Goal: Information Seeking & Learning: Learn about a topic

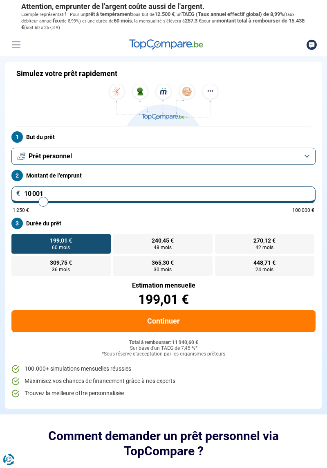
type input "9 500"
type input "9500"
type input "10 750"
type input "10750"
type input "11 250"
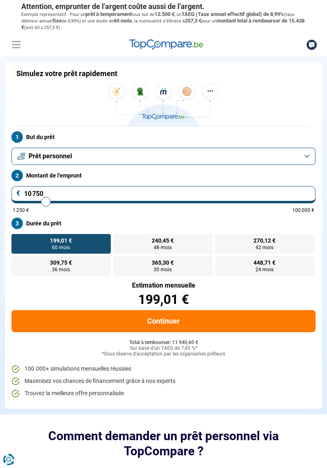
type input "11250"
type input "12 000"
type input "12000"
type input "12 500"
type input "12500"
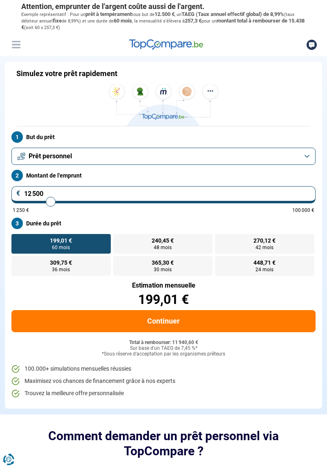
type input "13 250"
type input "13250"
type input "13 500"
type input "13500"
type input "14 250"
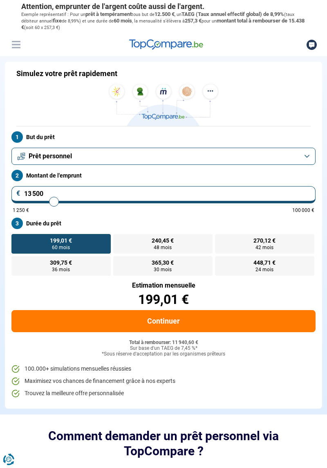
type input "14250"
type input "14 750"
type input "14750"
type input "15 250"
type input "15250"
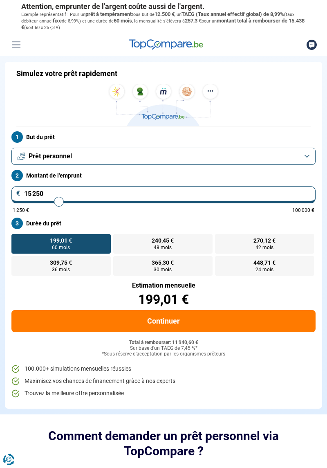
type input "15 500"
type input "15500"
type input "16 000"
type input "16000"
type input "16 250"
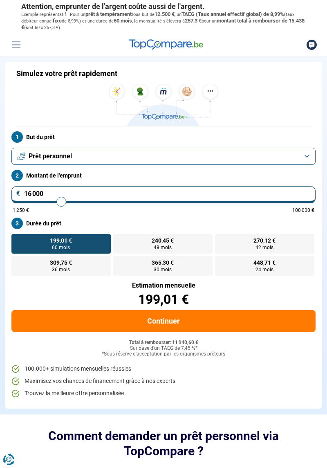
type input "16250"
type input "16 500"
type input "16500"
type input "16 750"
type input "16750"
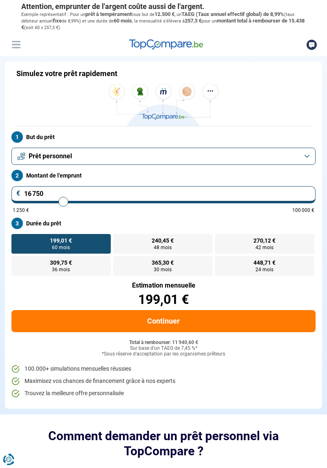
type input "17 000"
type input "17000"
type input "17 250"
type input "17250"
type input "17 500"
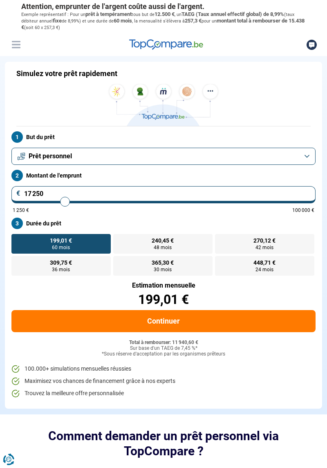
type input "17500"
type input "17 750"
type input "17750"
type input "18 250"
type input "18250"
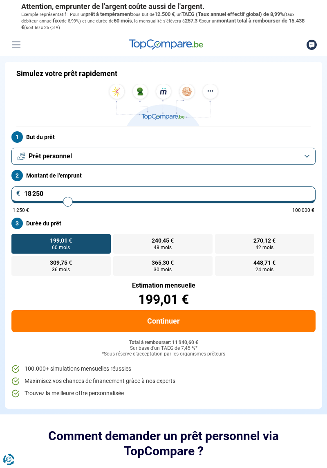
type input "18 750"
type input "18750"
type input "19 000"
type input "19000"
type input "19 500"
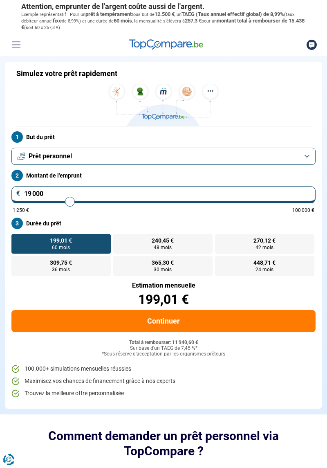
type input "19500"
type input "19 750"
type input "19750"
type input "20 250"
type input "20250"
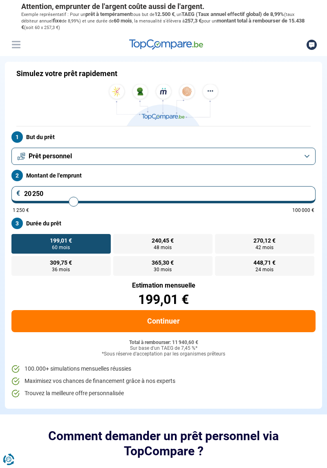
type input "20 500"
type input "20500"
type input "21 000"
type input "21000"
type input "21 250"
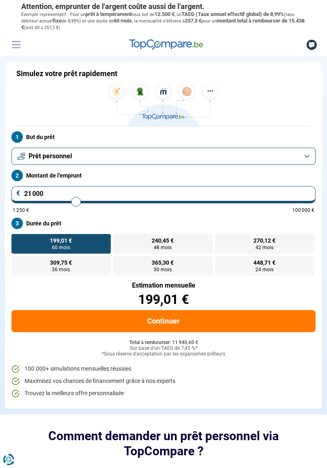
type input "21250"
type input "21 750"
type input "21750"
type input "22 000"
type input "22000"
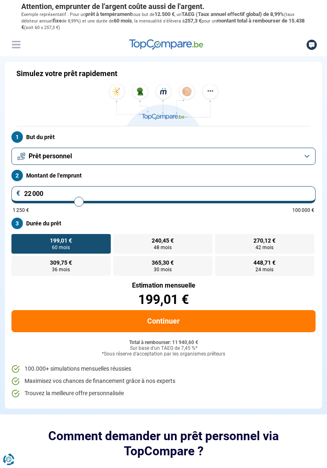
type input "22 500"
type input "22500"
type input "23 000"
type input "23000"
type input "23 500"
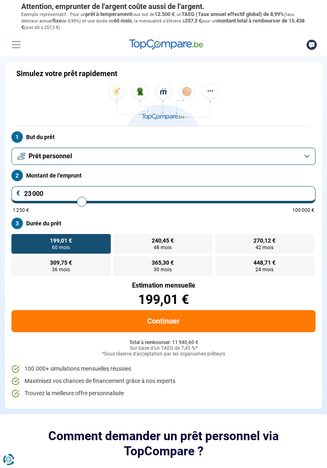
type input "23500"
type input "24 000"
type input "24000"
type input "24 500"
type input "24500"
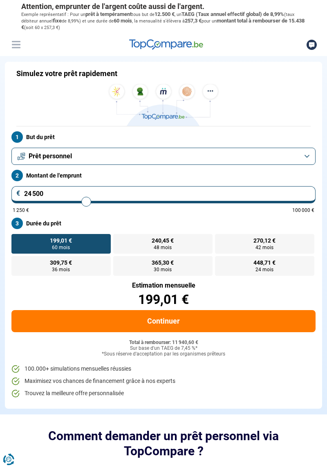
type input "25 250"
type input "25250"
type input "25 750"
type input "25750"
type input "26 250"
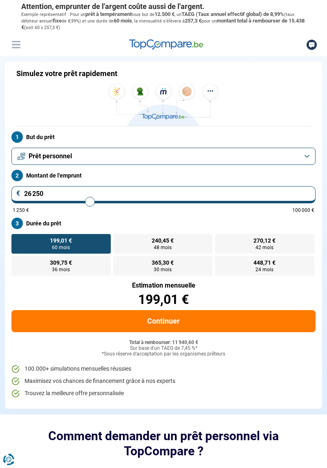
type input "26250"
type input "27 000"
type input "27000"
type input "27 500"
type input "27500"
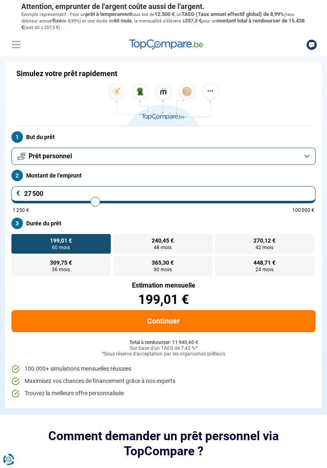
type input "28 000"
type input "28000"
type input "28 750"
type input "28750"
type input "29 000"
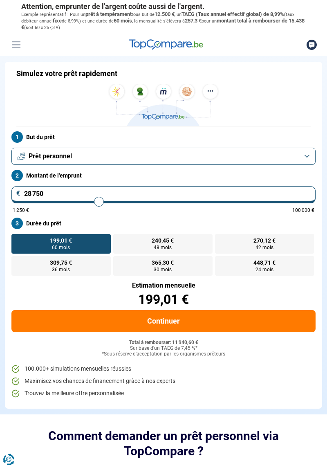
type input "29000"
type input "29 250"
type input "29250"
type input "29 750"
type input "29750"
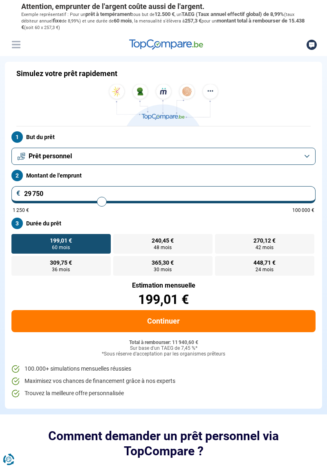
type input "30 250"
type input "30250"
type input "30 500"
type input "30500"
type input "30 750"
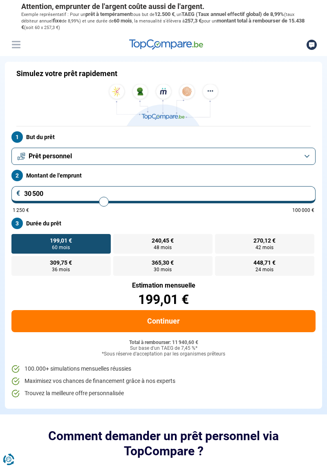
type input "30750"
type input "31 000"
type input "31000"
type input "31 250"
type input "31250"
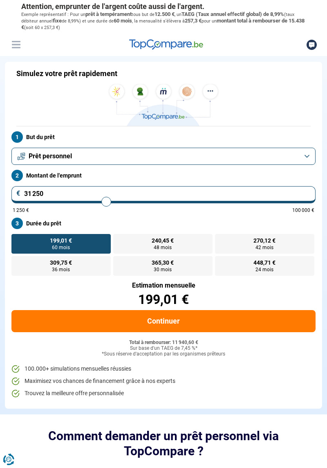
type input "31 500"
type input "31500"
type input "31 250"
type input "31250"
type input "31 000"
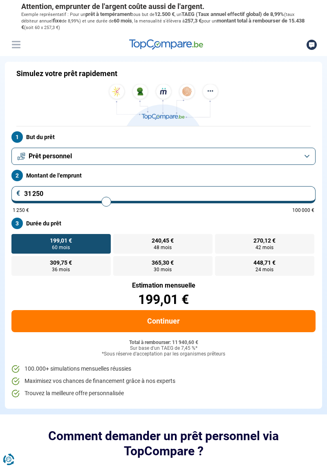
type input "31000"
type input "30 750"
type input "30750"
type input "30 500"
type input "30500"
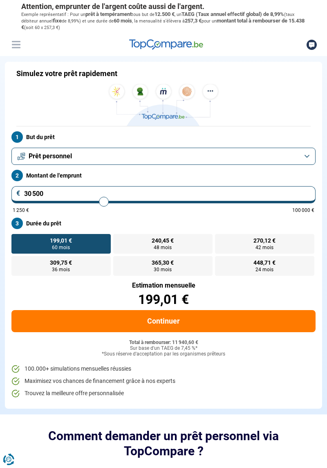
type input "30 250"
type input "30250"
type input "29 750"
type input "29750"
type input "29 500"
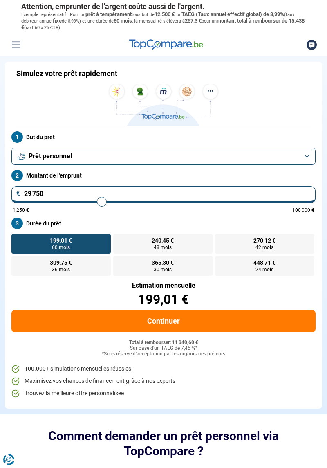
type input "29500"
type input "29 250"
type input "29250"
type input "29 000"
type input "29000"
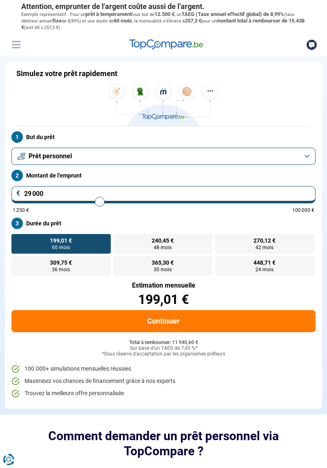
type input "28 750"
type input "28750"
type input "28 500"
type input "28500"
type input "28 250"
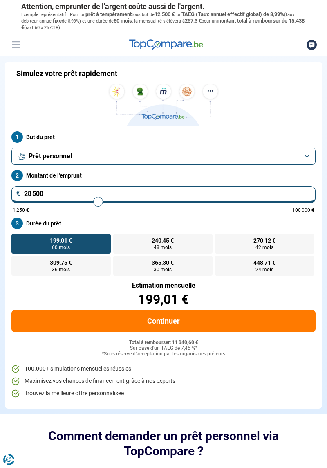
type input "28250"
type input "28 000"
type input "28000"
type input "27 750"
type input "27750"
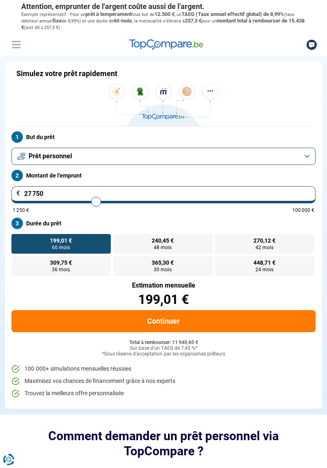
type input "27 500"
type input "27500"
type input "27 250"
type input "27250"
type input "27 000"
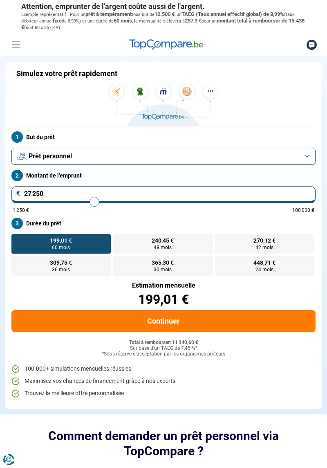
type input "27000"
type input "26 750"
type input "26750"
type input "26 500"
type input "26500"
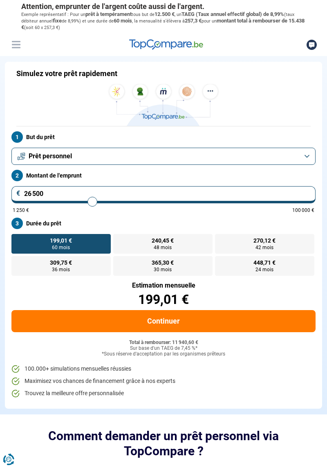
type input "26 250"
type input "26250"
type input "26 000"
type input "26000"
type input "25 750"
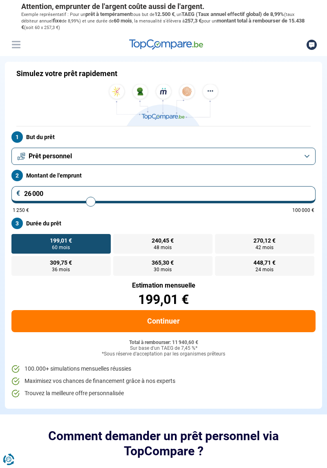
type input "25750"
type input "25 500"
type input "25500"
type input "25 250"
type input "25250"
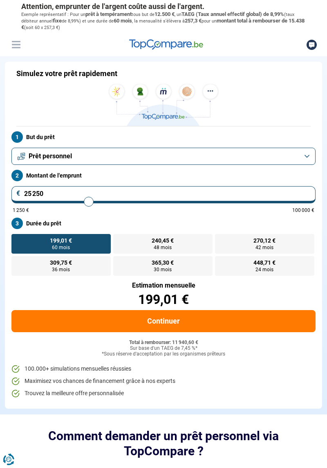
type input "25 000"
type input "25000"
type input "24 750"
type input "24750"
type input "24 500"
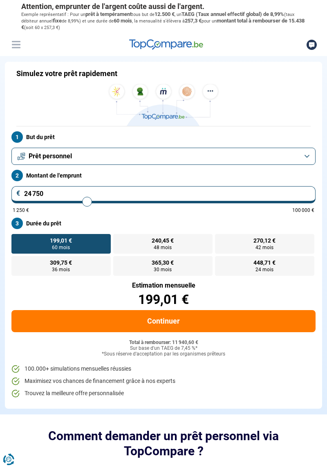
type input "24500"
type input "24 750"
type input "24750"
type input "25 000"
type input "25000"
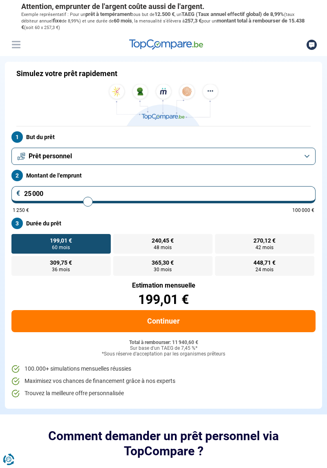
type input "25 250"
type input "25250"
type input "25 500"
type input "25500"
type input "25 750"
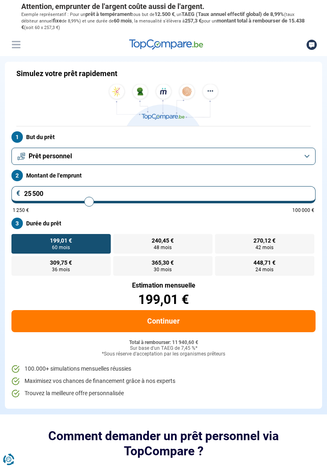
type input "25750"
type input "25 500"
type input "25500"
type input "25 250"
type input "25250"
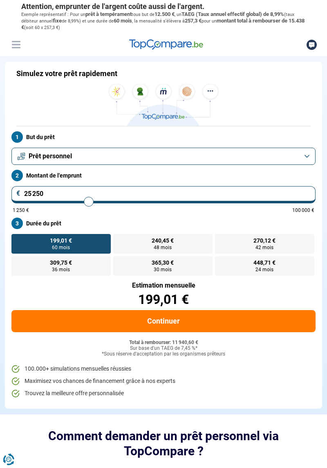
type input "25 000"
type input "25000"
type input "24 750"
type input "24750"
type input "24 500"
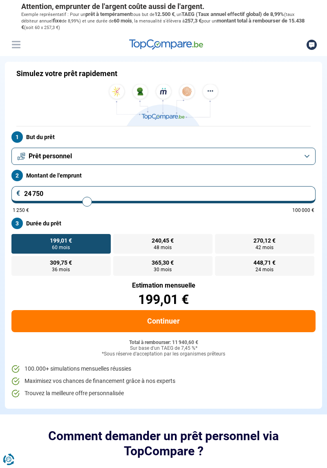
type input "24500"
type input "24 750"
type input "24750"
type input "25 000"
type input "25000"
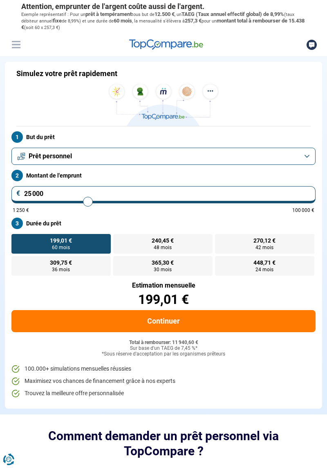
type input "25 250"
type input "25250"
type input "25 500"
type input "25500"
type input "25 250"
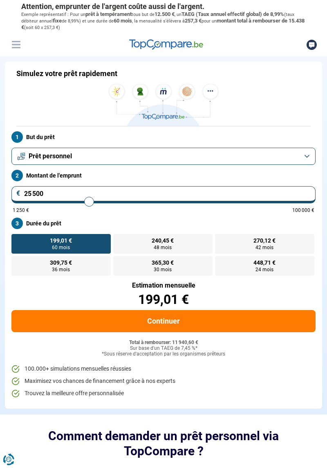
type input "25250"
type input "25 000"
type input "25000"
type input "24 750"
type input "24750"
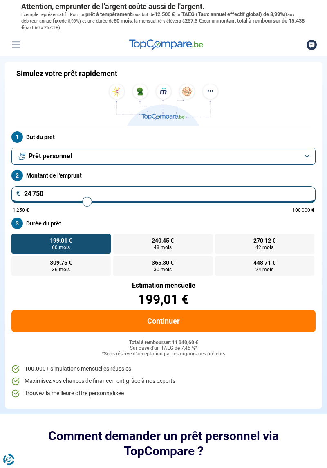
type input "24 500"
type input "24500"
type input "24 750"
type input "24750"
type input "25 000"
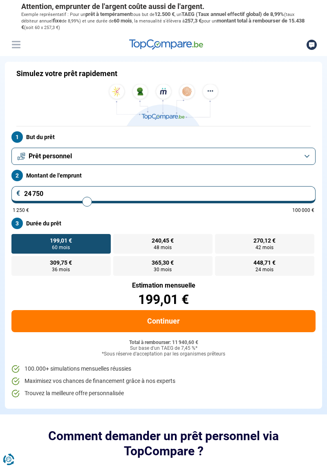
type input "25000"
type input "25 250"
type input "25250"
type input "25 500"
type input "25500"
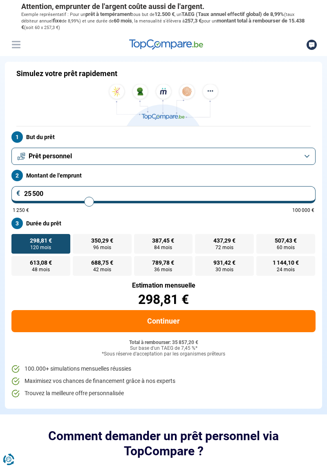
click at [38, 190] on input "25 500" at bounding box center [163, 194] width 304 height 17
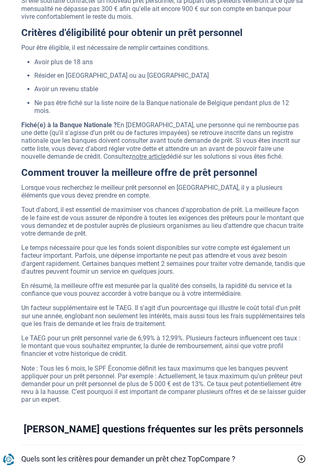
scroll to position [2052, 0]
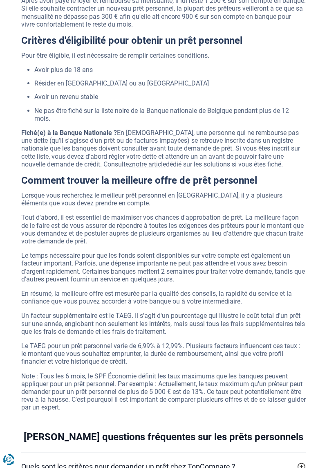
click at [132, 160] on link "notre article" at bounding box center [149, 164] width 34 height 8
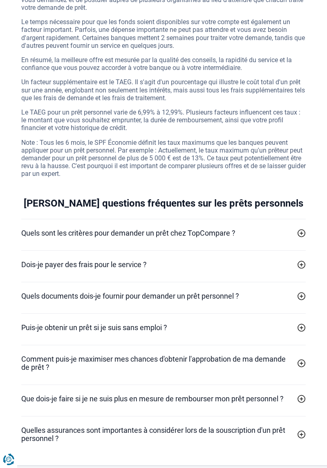
scroll to position [2287, 0]
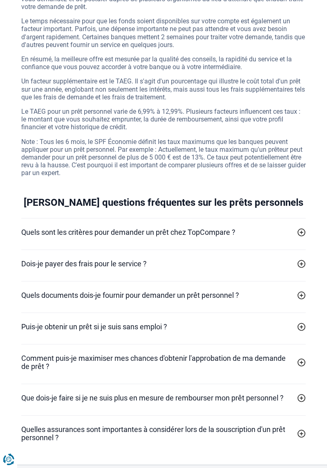
click at [286, 260] on link "Dois-je payer des frais pour le service ?" at bounding box center [163, 264] width 285 height 8
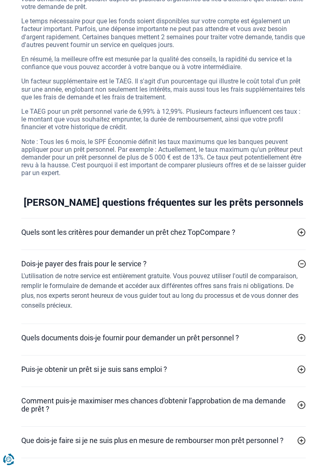
click at [289, 228] on link "Quels sont les critères pour demander un prêt chez TopCompare ?" at bounding box center [163, 232] width 285 height 8
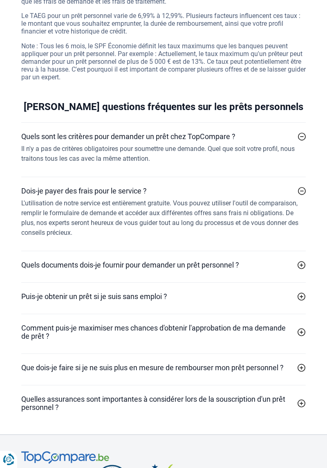
scroll to position [2384, 0]
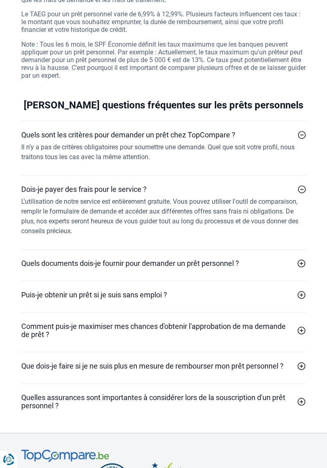
click at [295, 259] on link "Quels documents dois-je fournir pour demander un prêt personnel ?" at bounding box center [163, 263] width 285 height 8
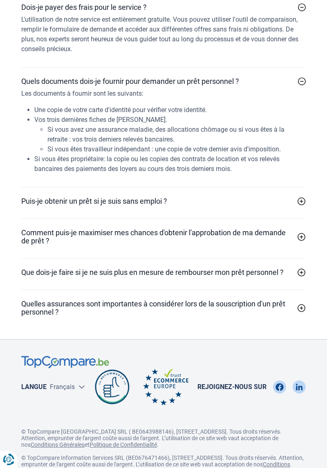
scroll to position [2567, 0]
click at [255, 234] on h2 "Comment puis-je maximiser mes chances d'obtenir l'approbation de ma demande de …" at bounding box center [157, 236] width 273 height 16
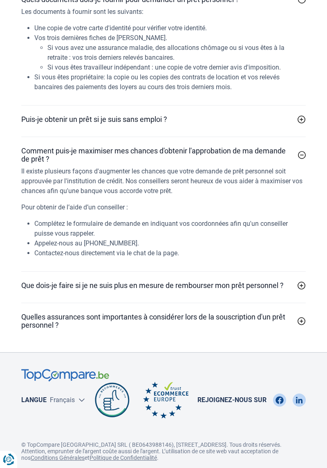
scroll to position [2662, 0]
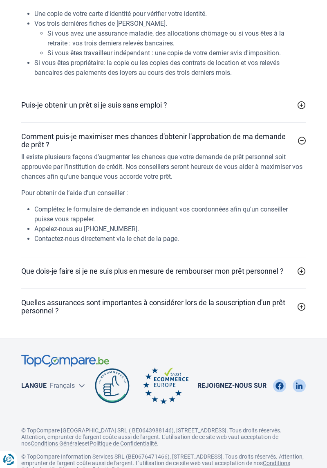
click at [230, 299] on h2 "Quelles assurances sont importantes à considérer lors de la souscription d'un p…" at bounding box center [157, 307] width 273 height 16
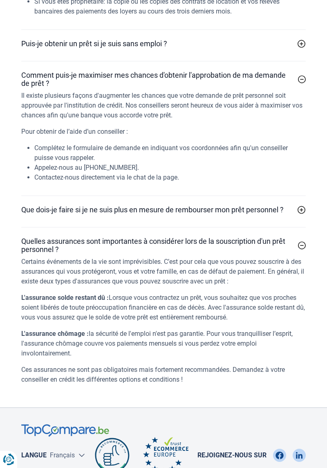
scroll to position [2726, 0]
